Goal: Transaction & Acquisition: Purchase product/service

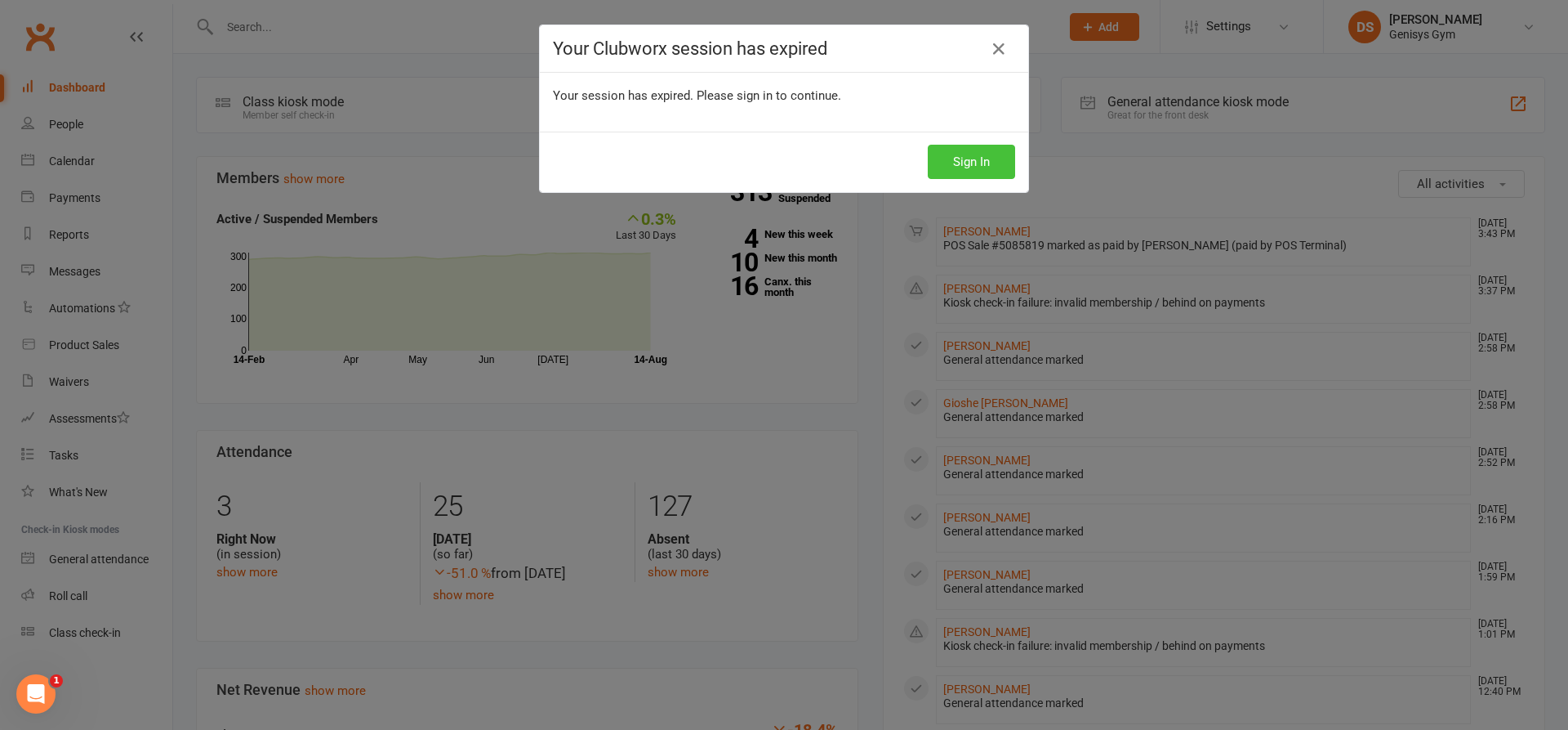
click at [973, 169] on button "Sign In" at bounding box center [971, 162] width 88 height 34
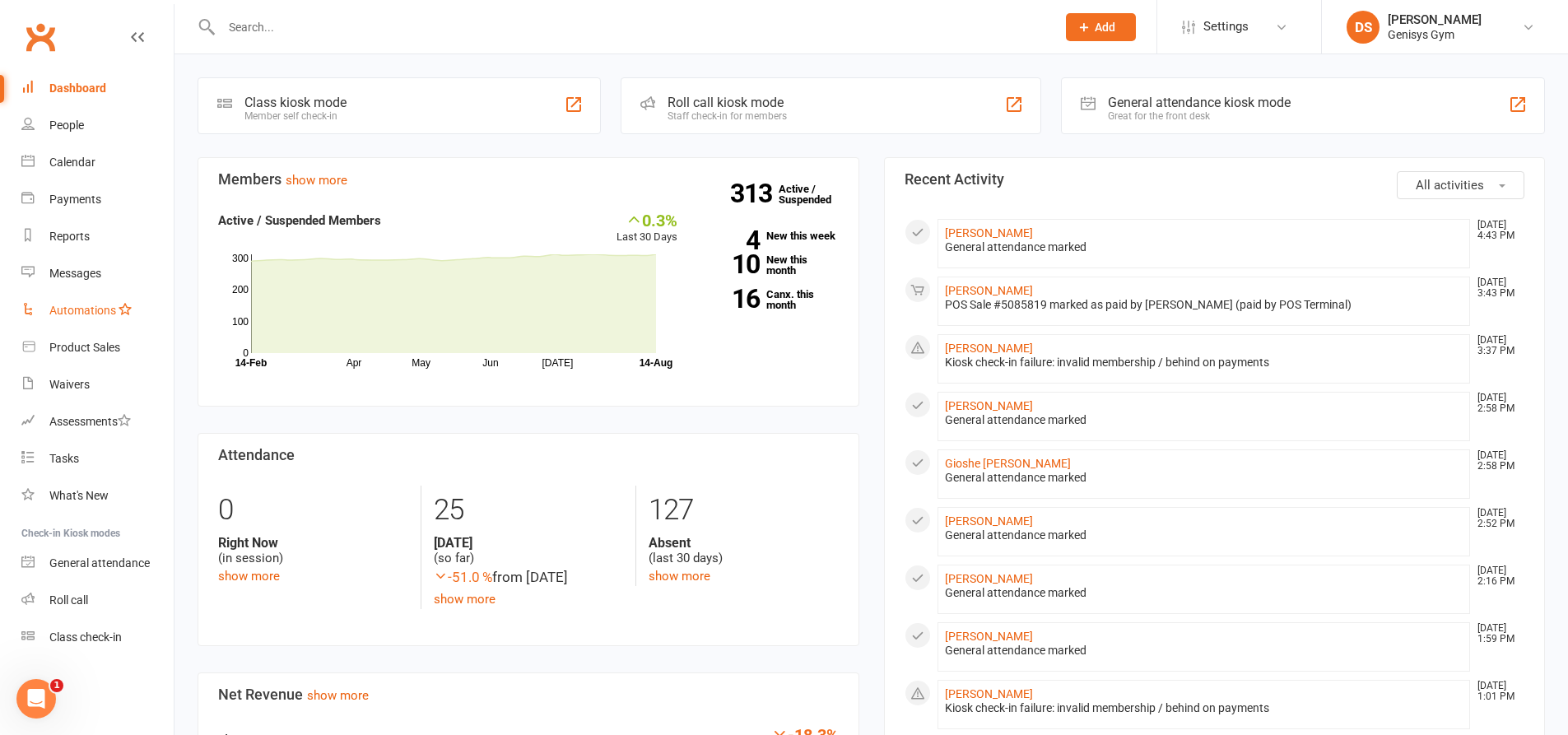
click at [71, 327] on link "Automations" at bounding box center [98, 310] width 152 height 37
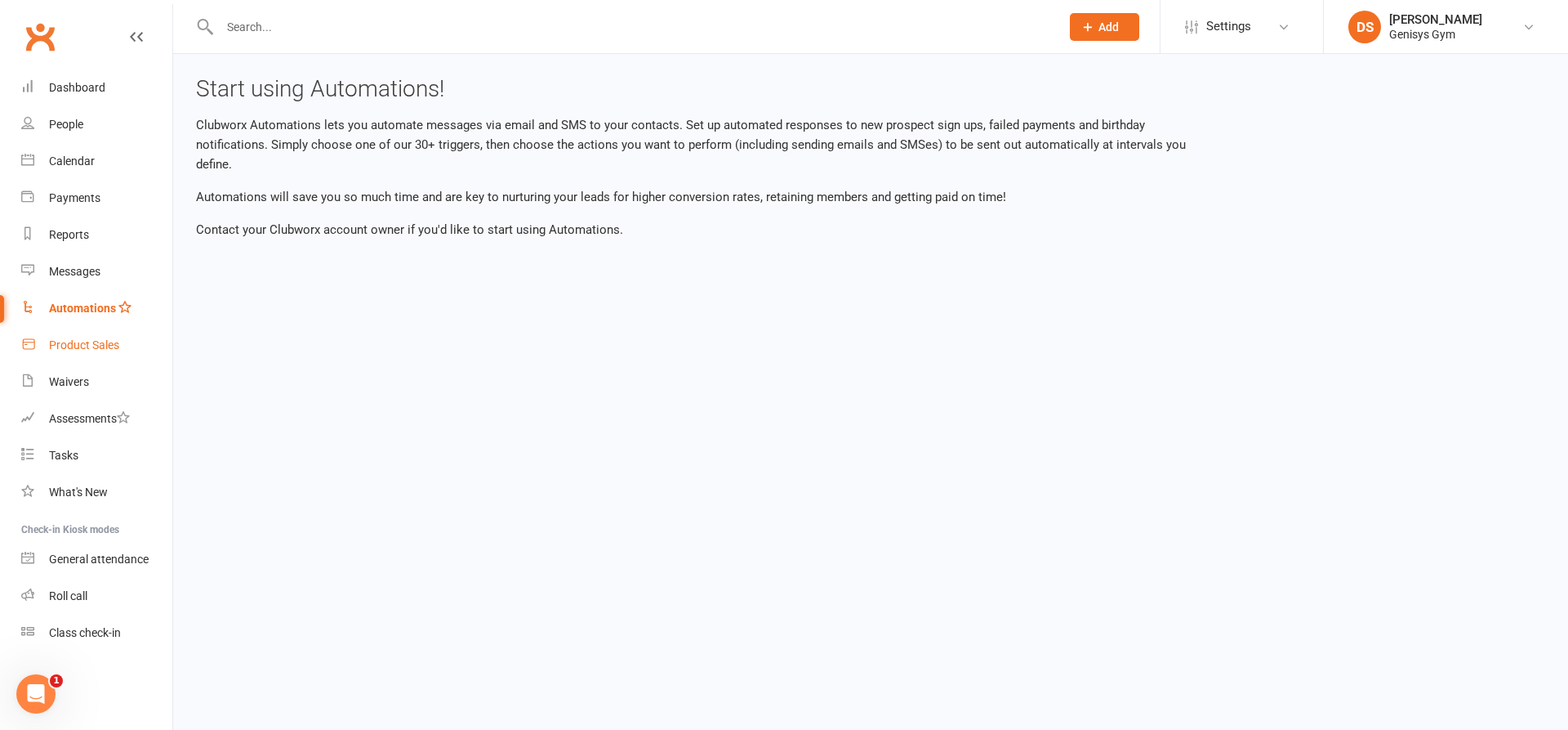
click at [72, 347] on div "Product Sales" at bounding box center [84, 345] width 70 height 13
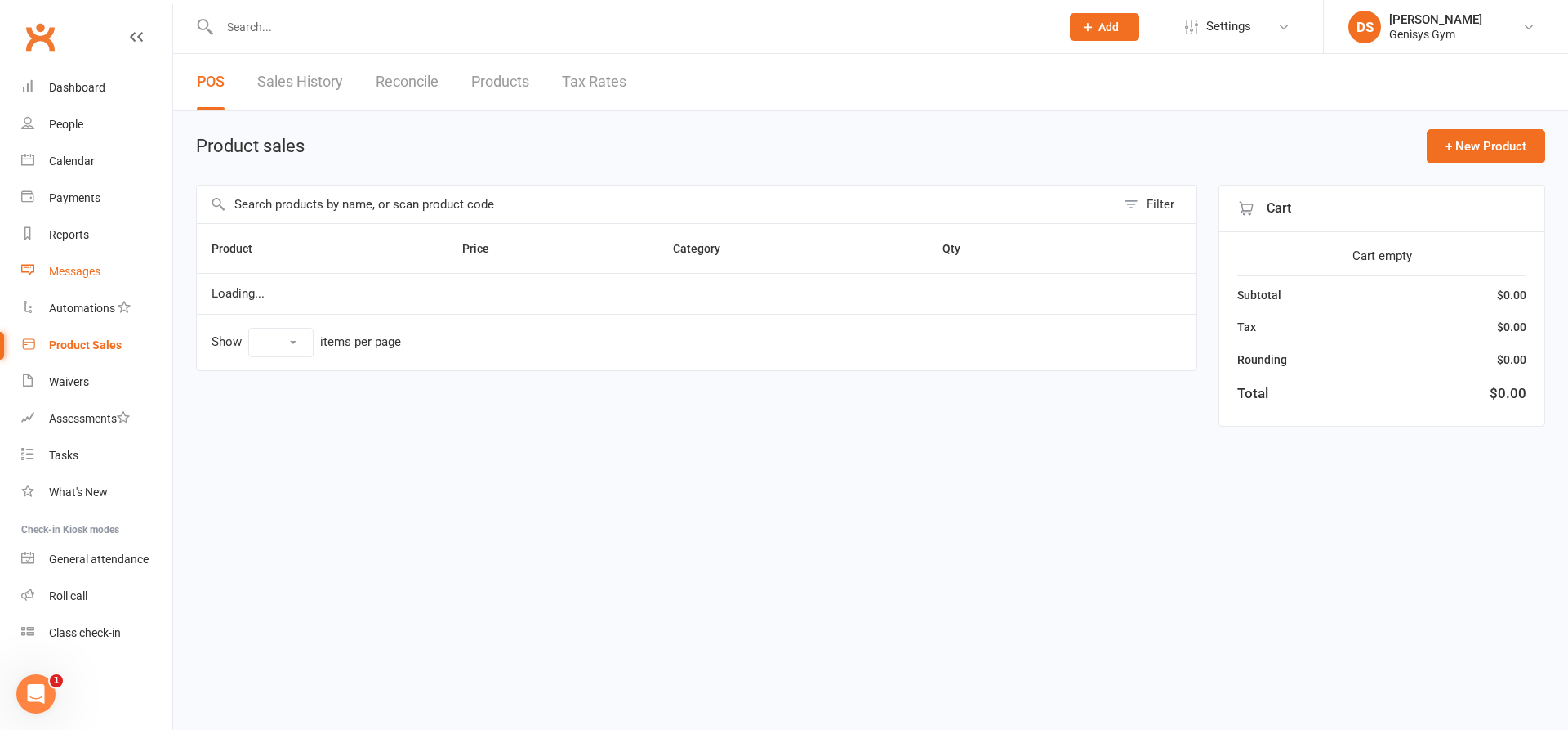
select select "10"
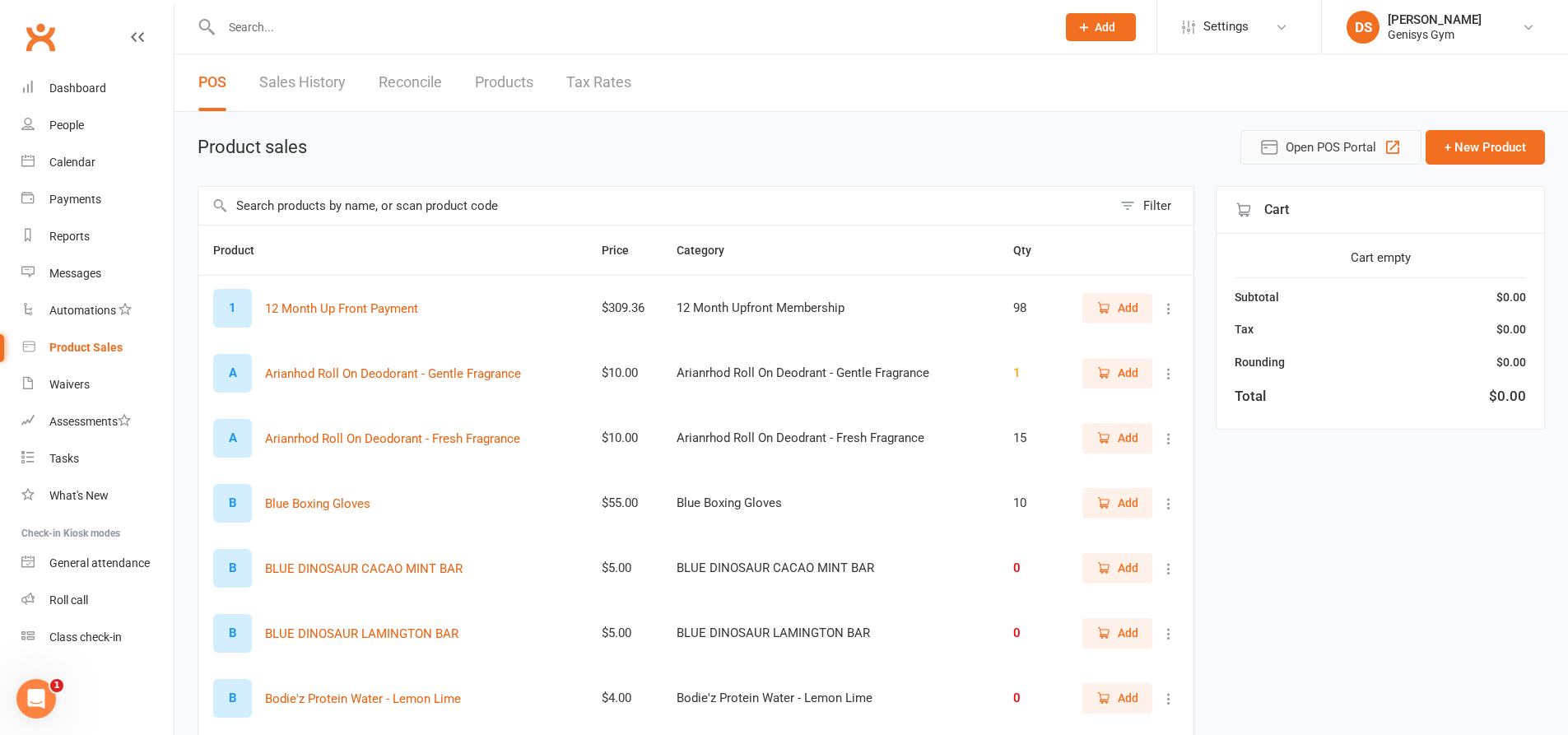
click at [1288, 148] on span "Open POS Portal" at bounding box center [1330, 147] width 90 height 20
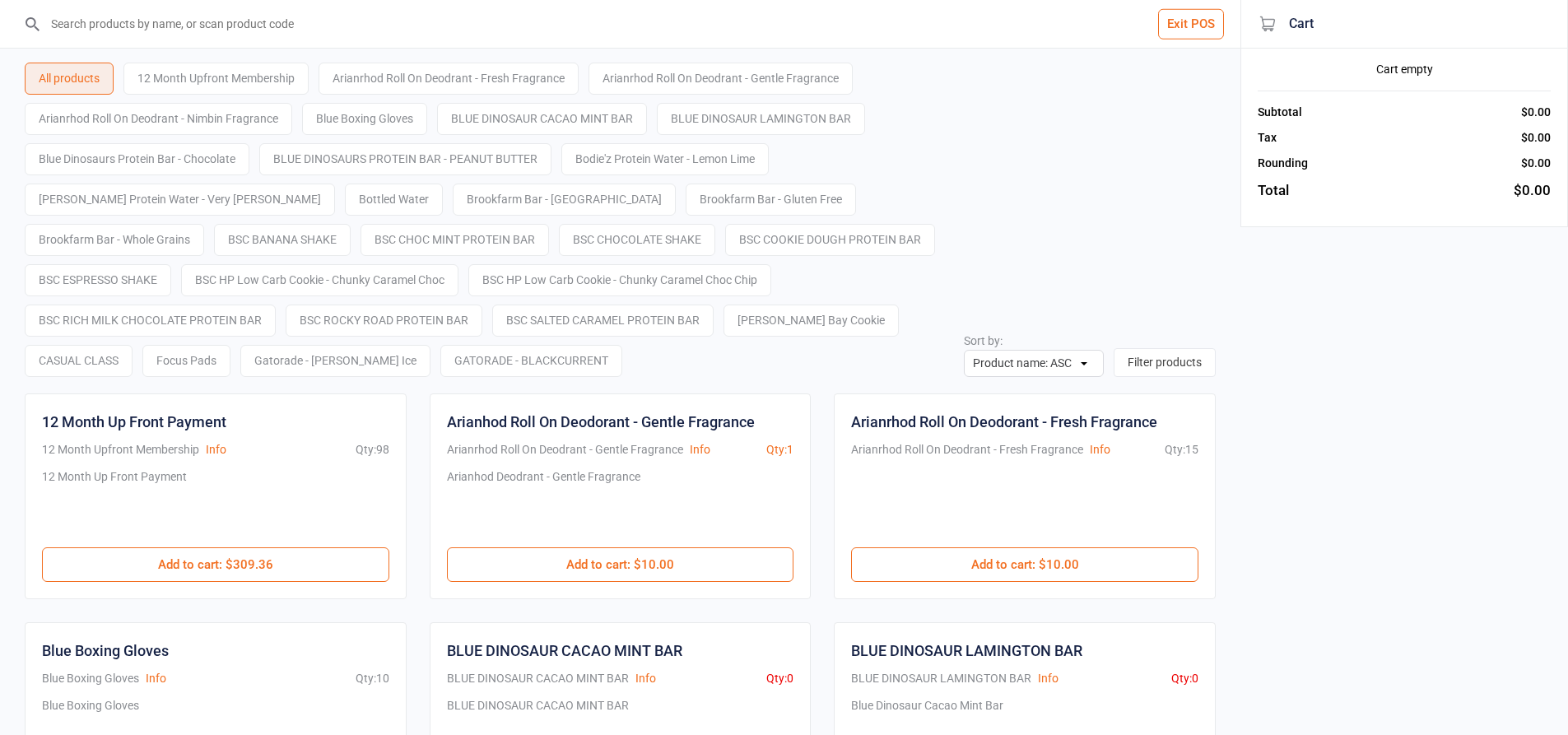
click at [213, 15] on input "search" at bounding box center [630, 23] width 1175 height 47
click at [185, 34] on input "search" at bounding box center [630, 23] width 1175 height 47
click at [231, 23] on input "search" at bounding box center [630, 23] width 1175 height 47
click at [205, 40] on input "search" at bounding box center [630, 23] width 1175 height 47
click at [206, 25] on input "search" at bounding box center [630, 23] width 1175 height 47
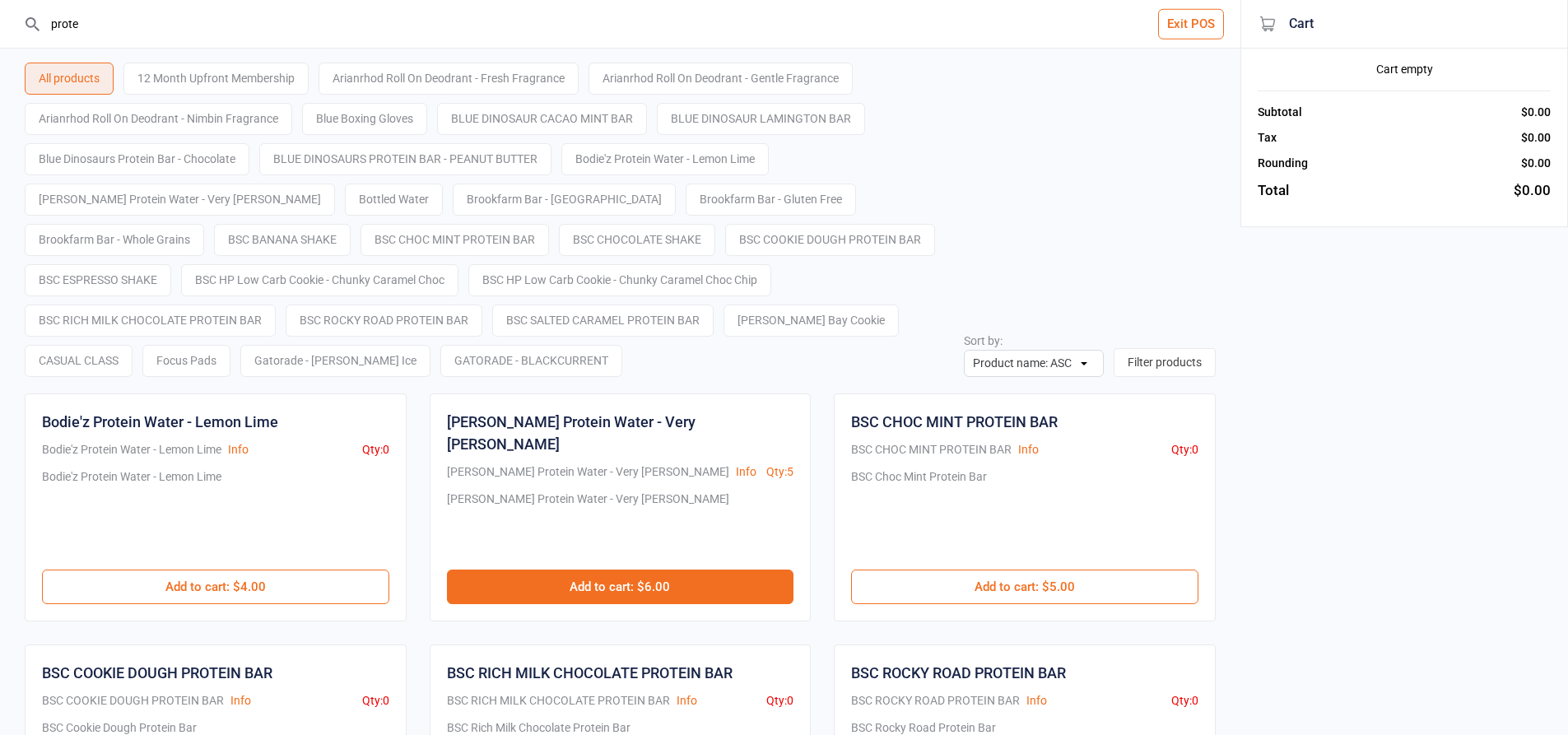
type input "prote"
click at [565, 570] on button "Add to cart : $6.00" at bounding box center [621, 586] width 348 height 34
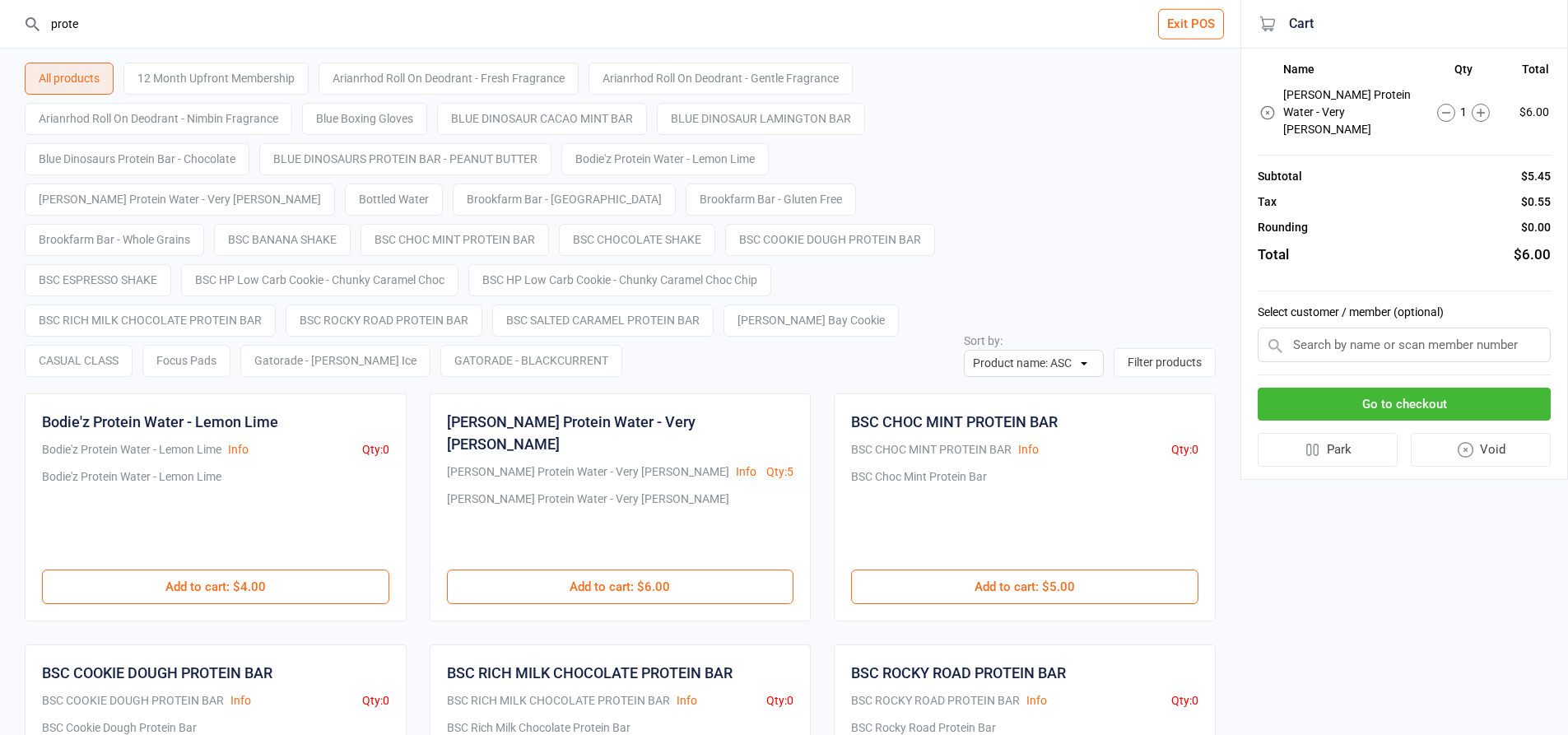
click at [1371, 329] on input "text" at bounding box center [1403, 344] width 293 height 34
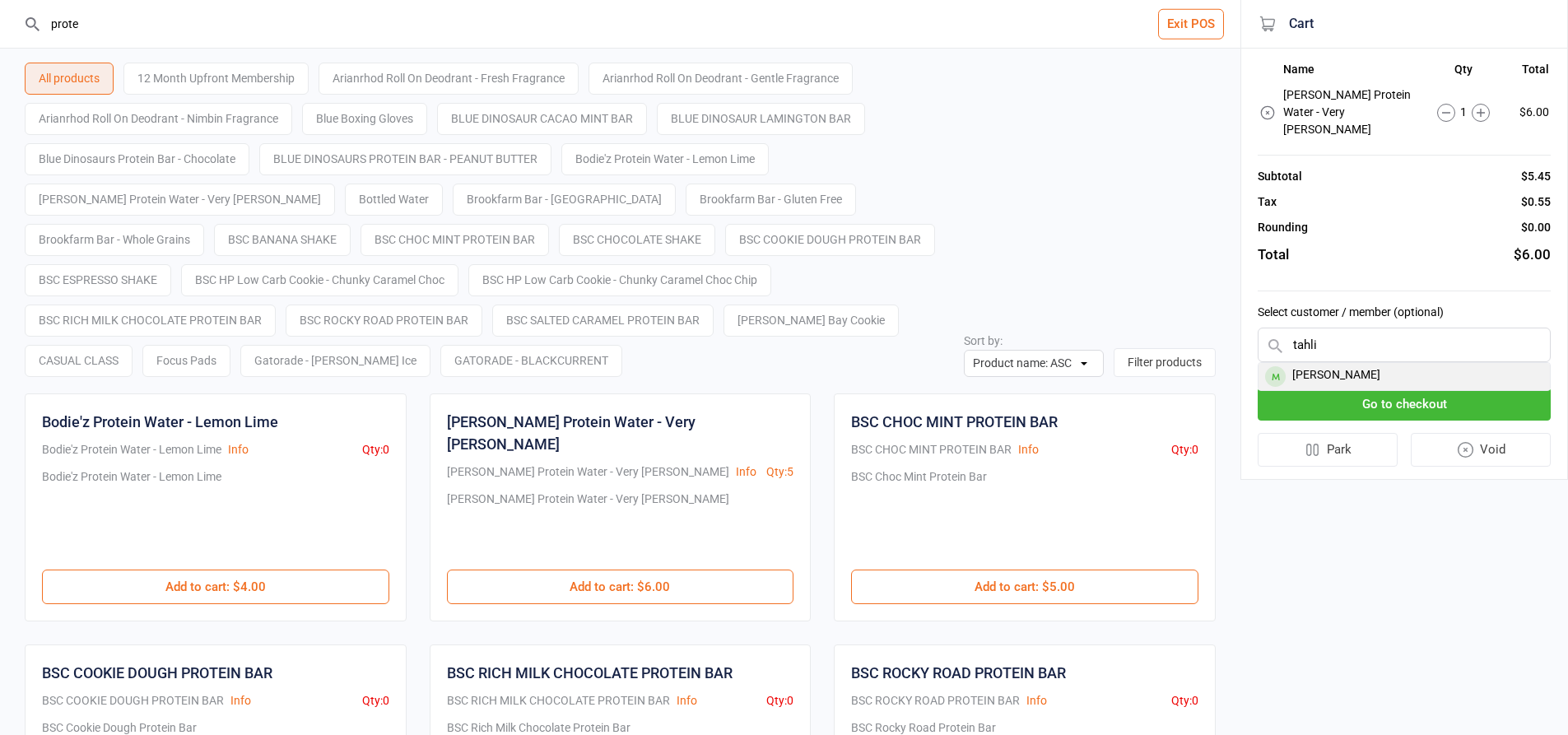
type input "tahli"
click at [1346, 363] on div "Tahli Weigand" at bounding box center [1404, 376] width 292 height 27
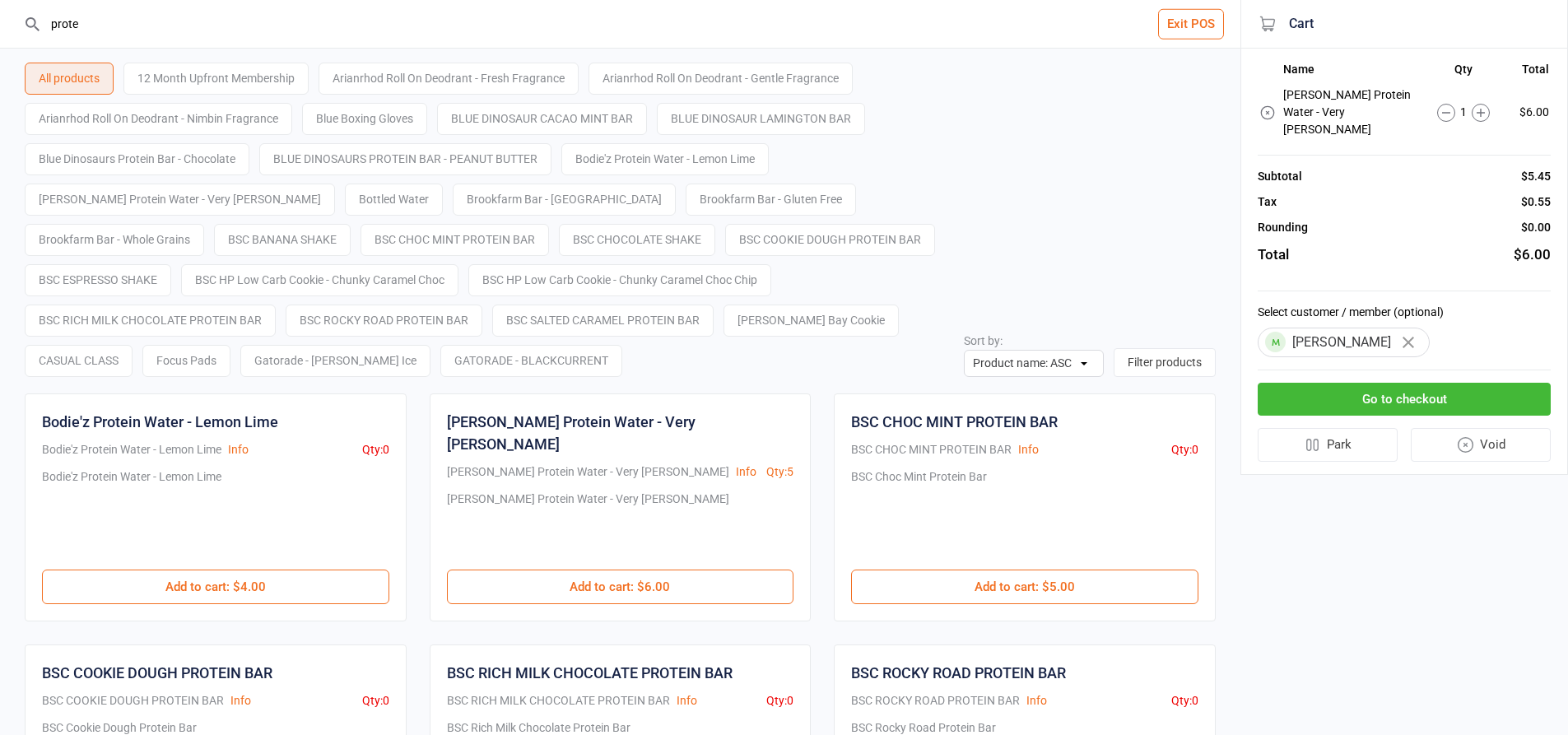
click at [1347, 387] on button "Go to checkout" at bounding box center [1403, 400] width 293 height 33
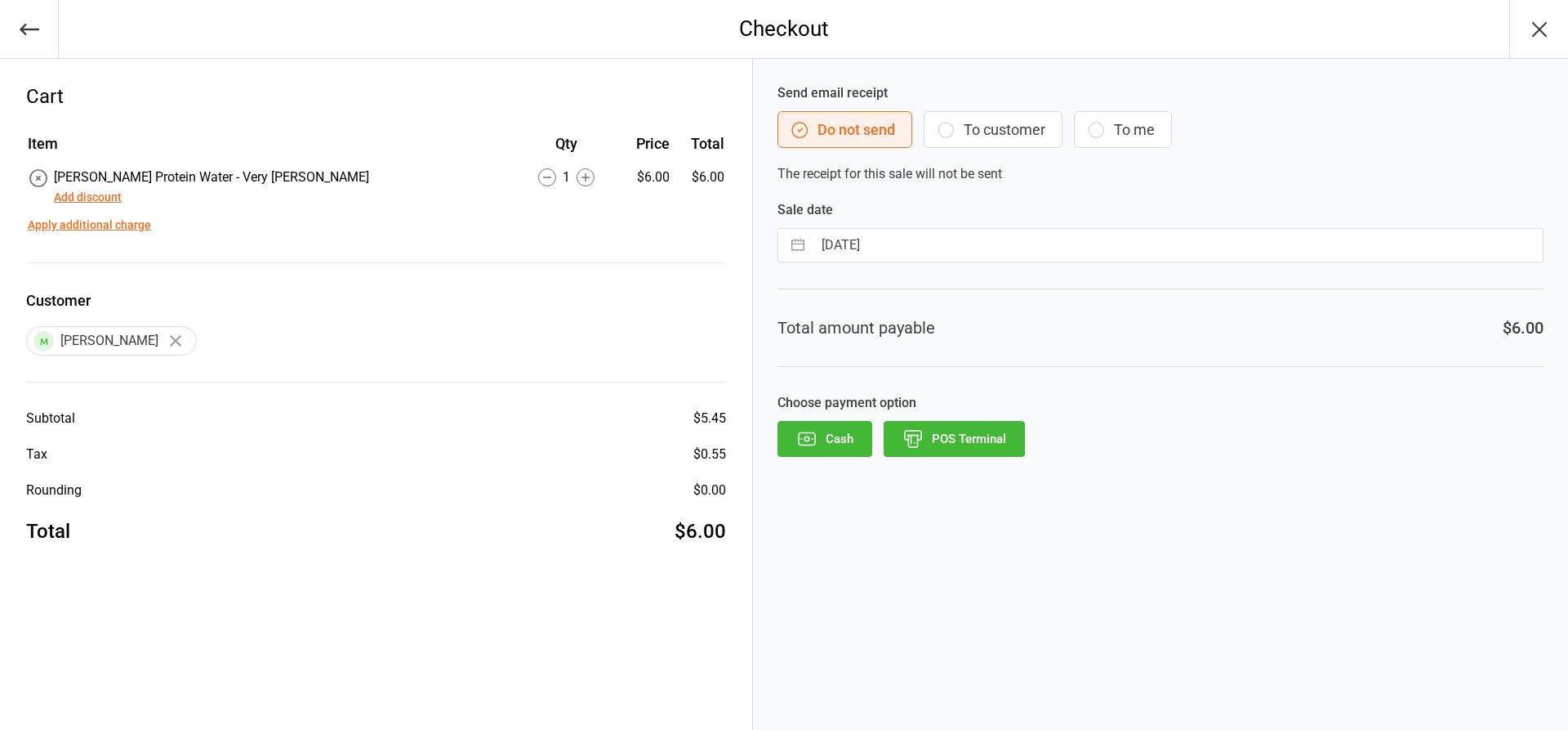
click at [992, 434] on button "POS Terminal" at bounding box center [954, 438] width 141 height 36
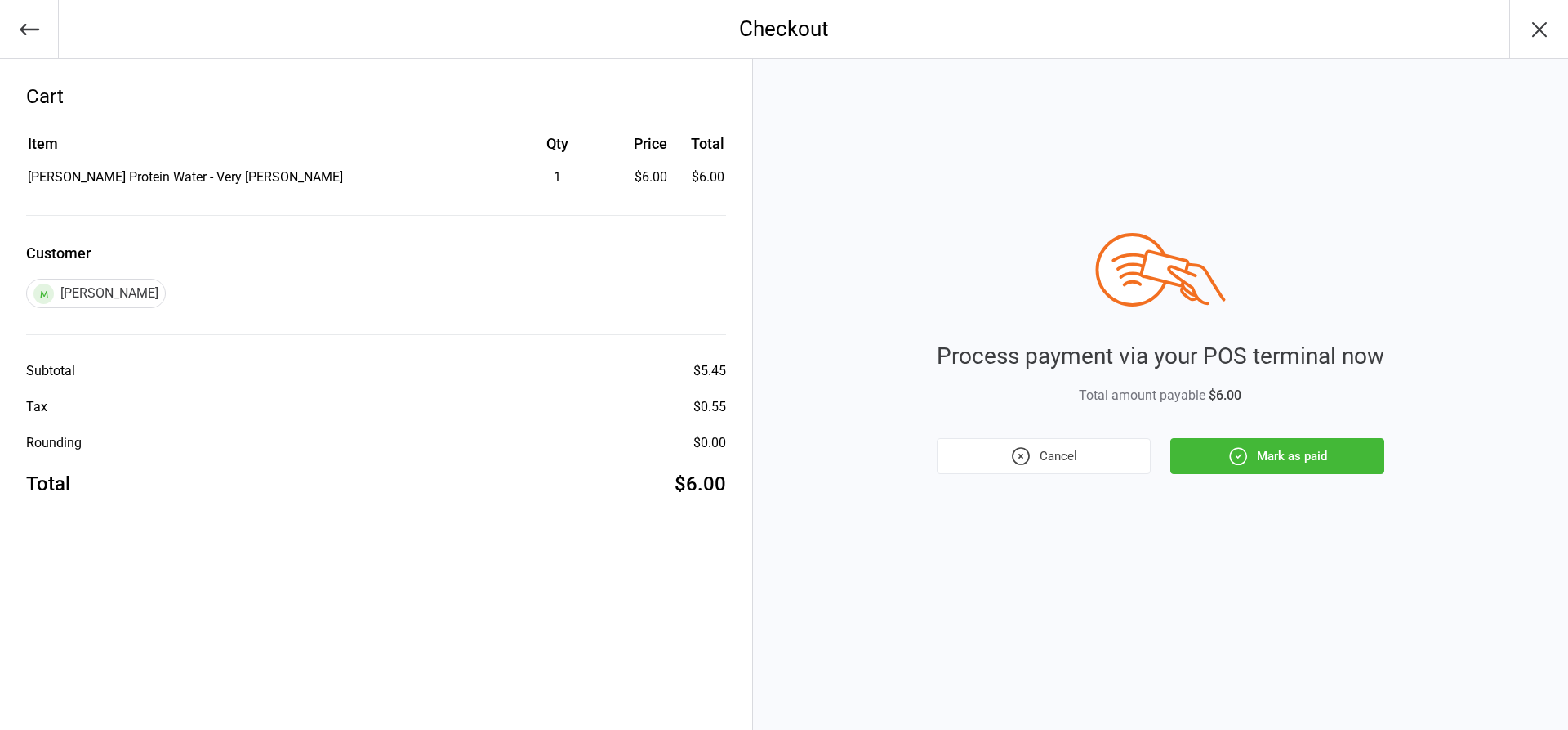
click at [1352, 457] on button "Mark as paid" at bounding box center [1277, 456] width 214 height 36
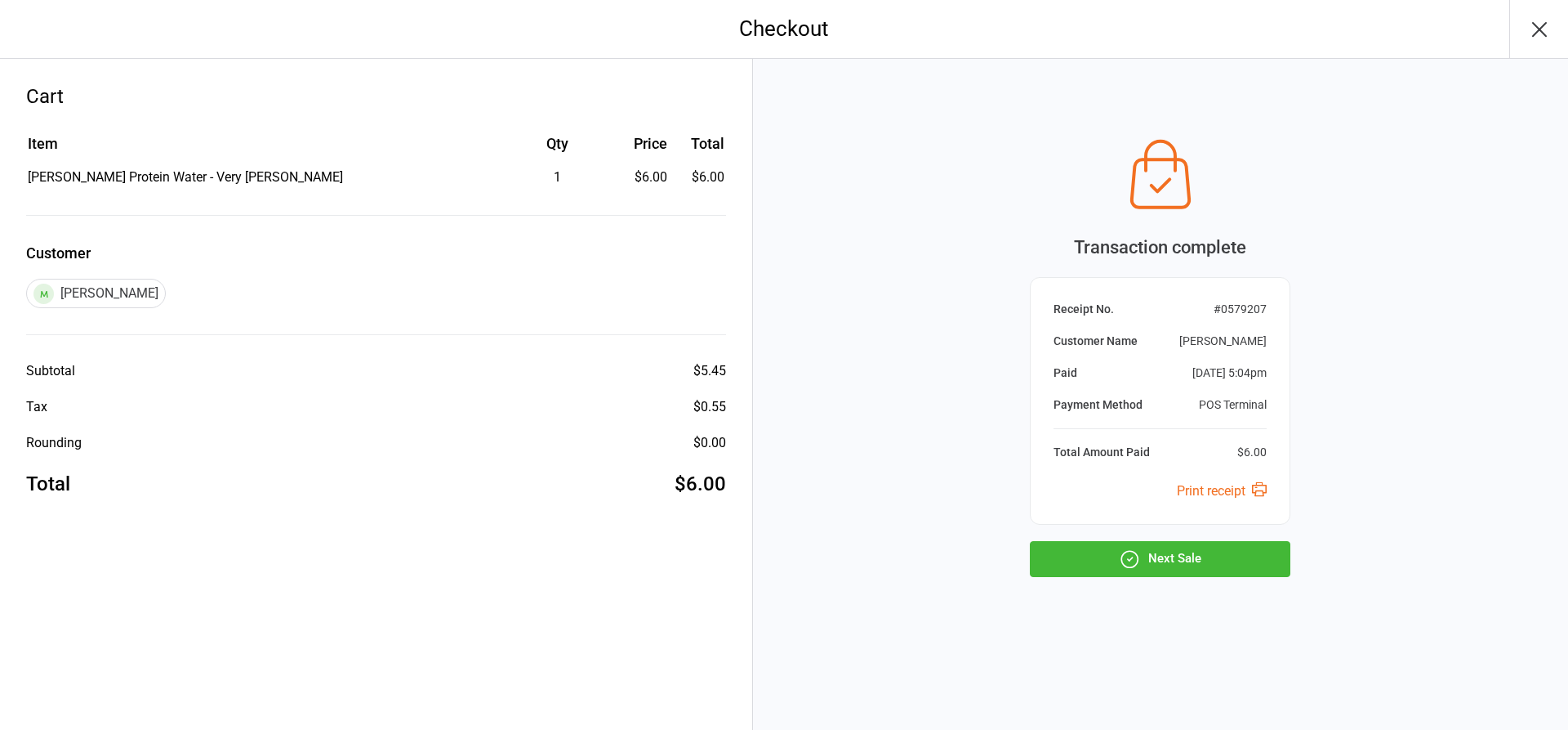
click at [1127, 566] on icon "button" at bounding box center [1129, 558] width 21 height 21
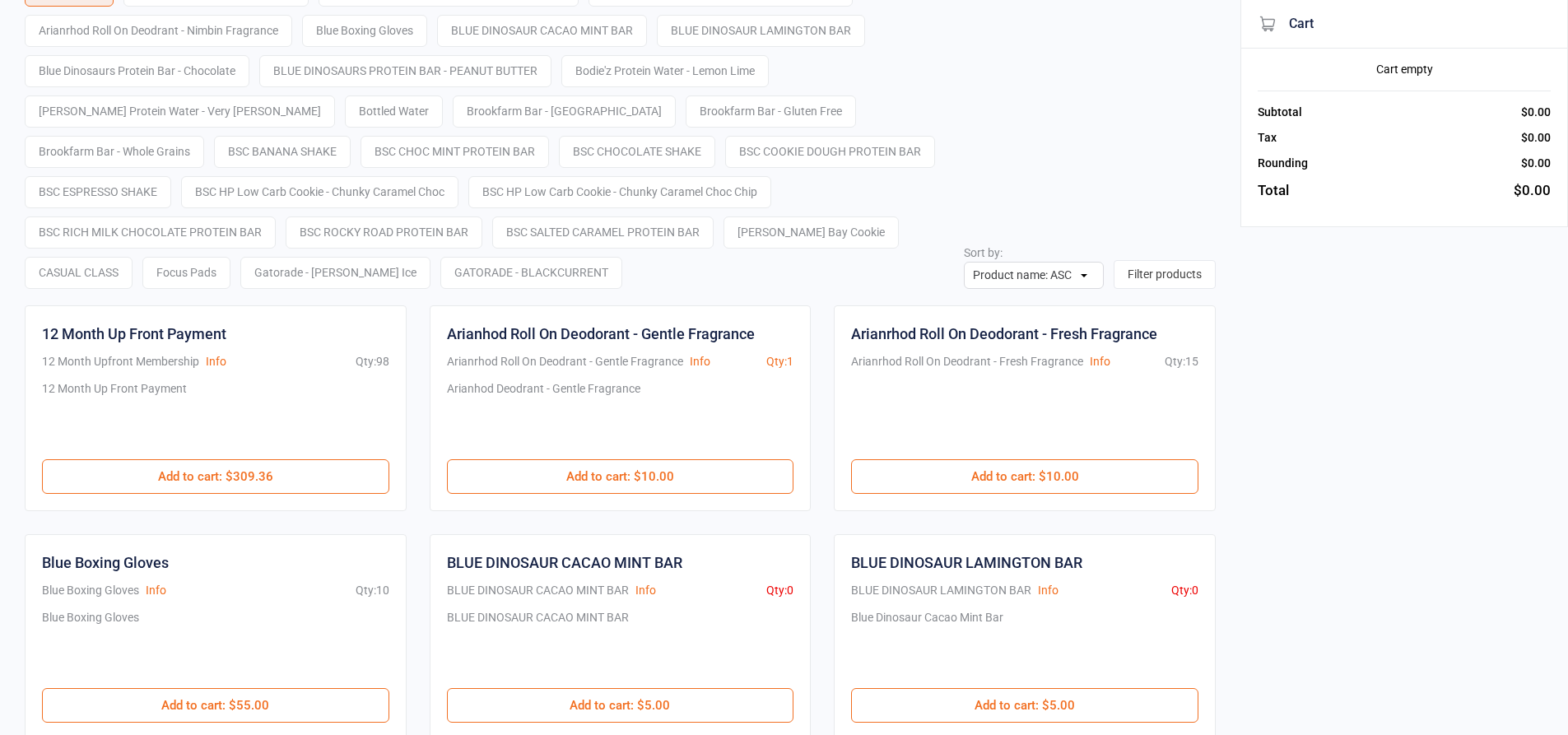
scroll to position [164, 0]
